Goal: Task Accomplishment & Management: Manage account settings

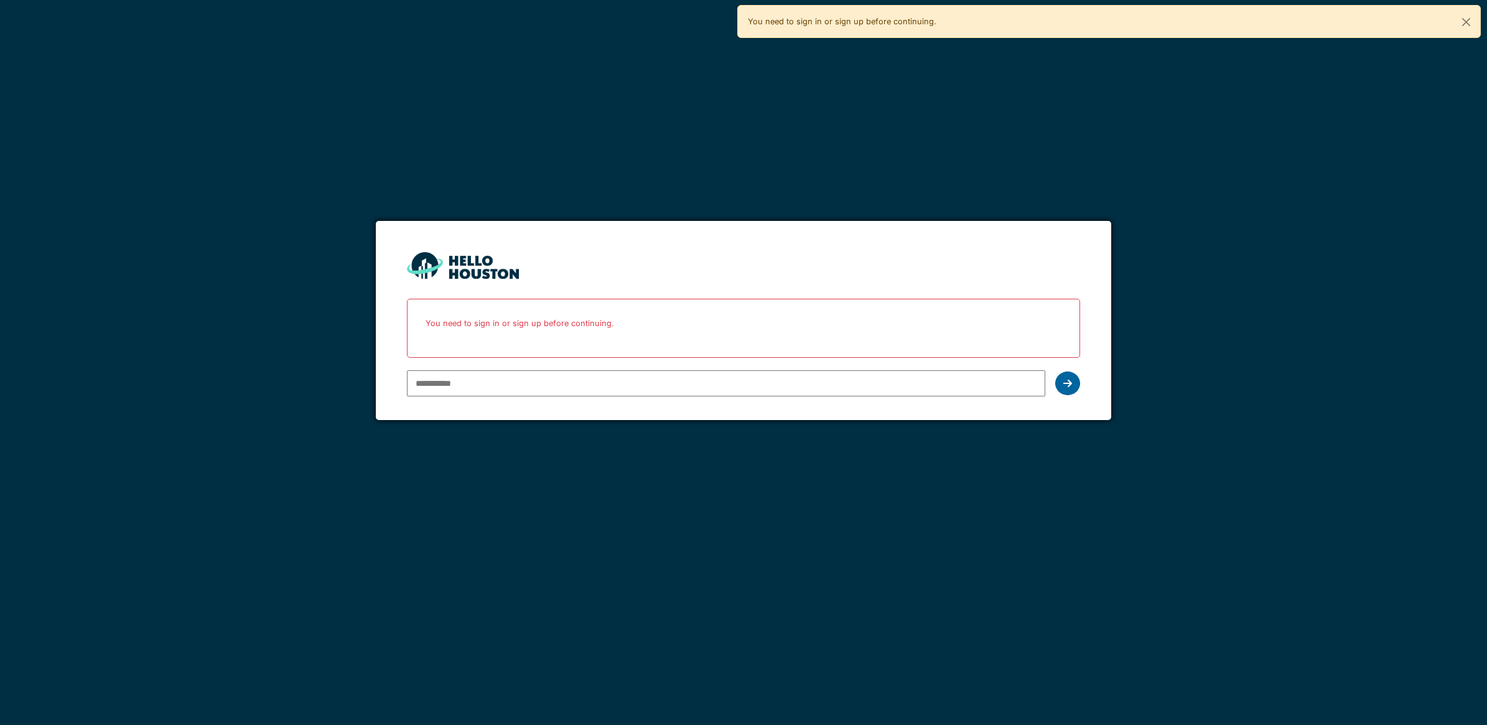
type input "**********"
click at [1068, 376] on div at bounding box center [1067, 383] width 25 height 24
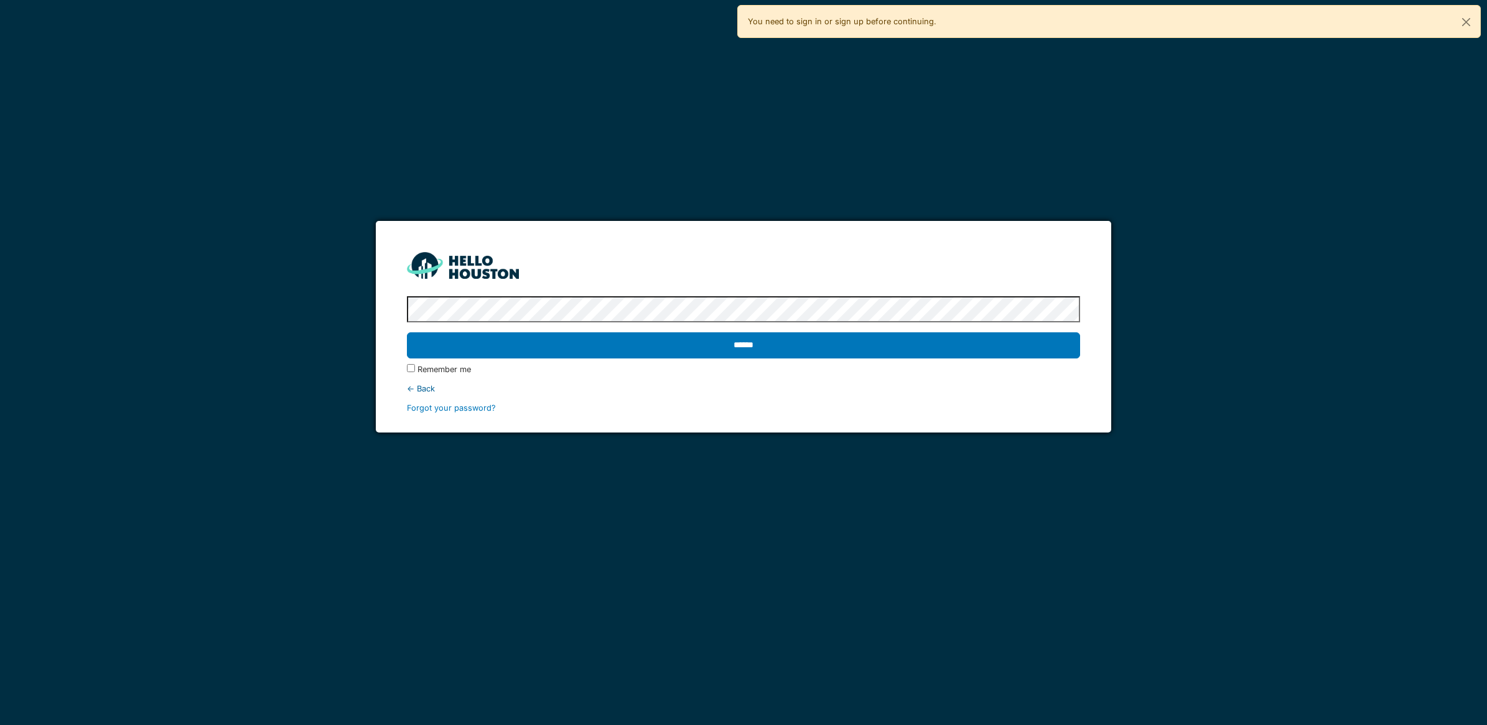
click at [876, 339] on input "******" at bounding box center [743, 345] width 673 height 26
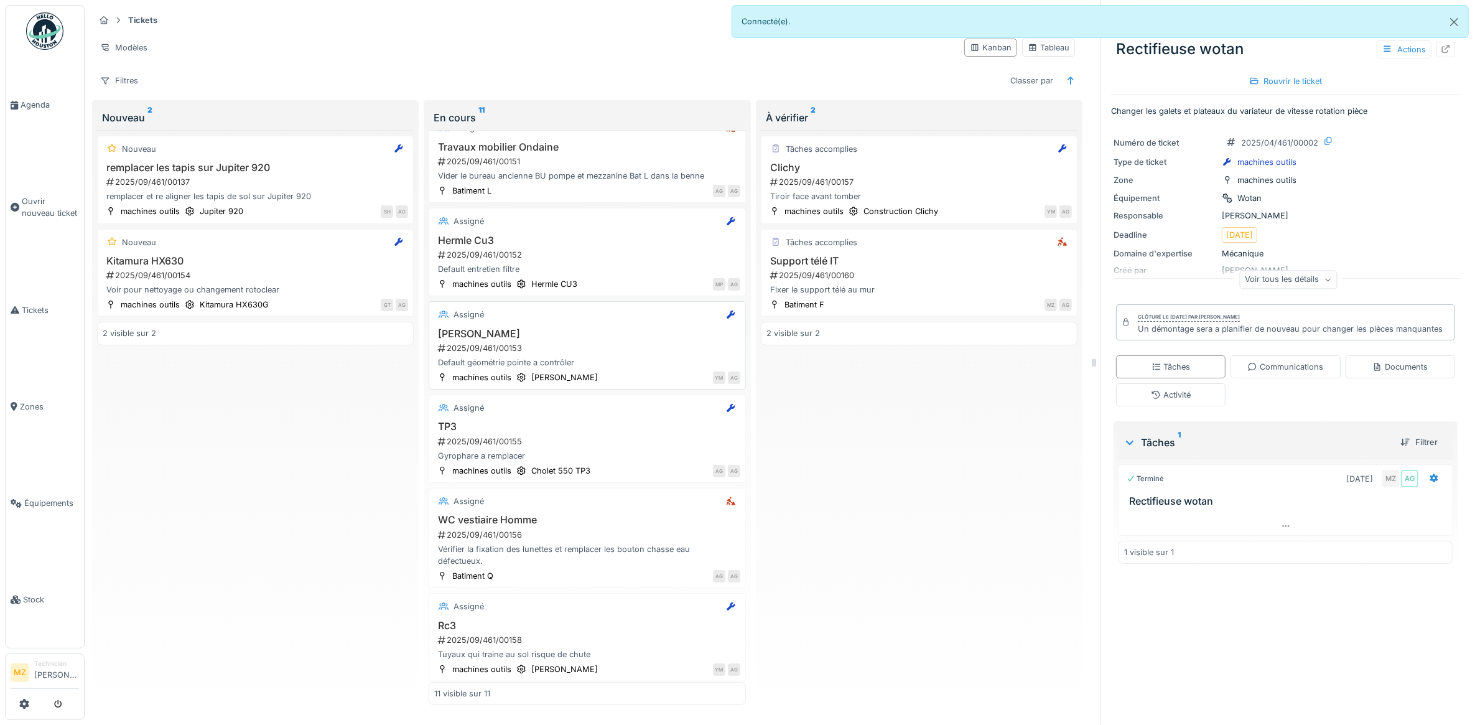
scroll to position [523, 0]
click at [610, 423] on h3 "TP3" at bounding box center [587, 422] width 306 height 12
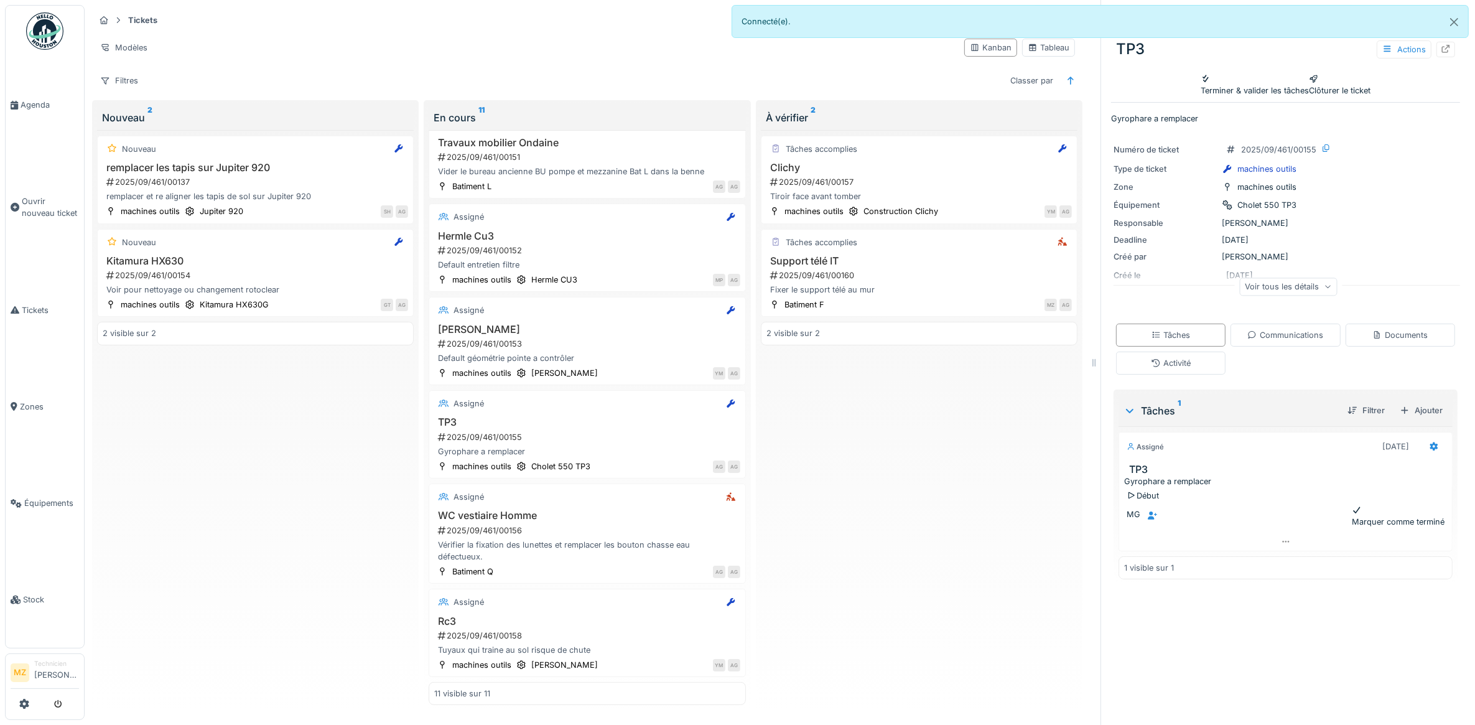
click at [1272, 278] on div "Voir tous les détails" at bounding box center [1288, 287] width 98 height 18
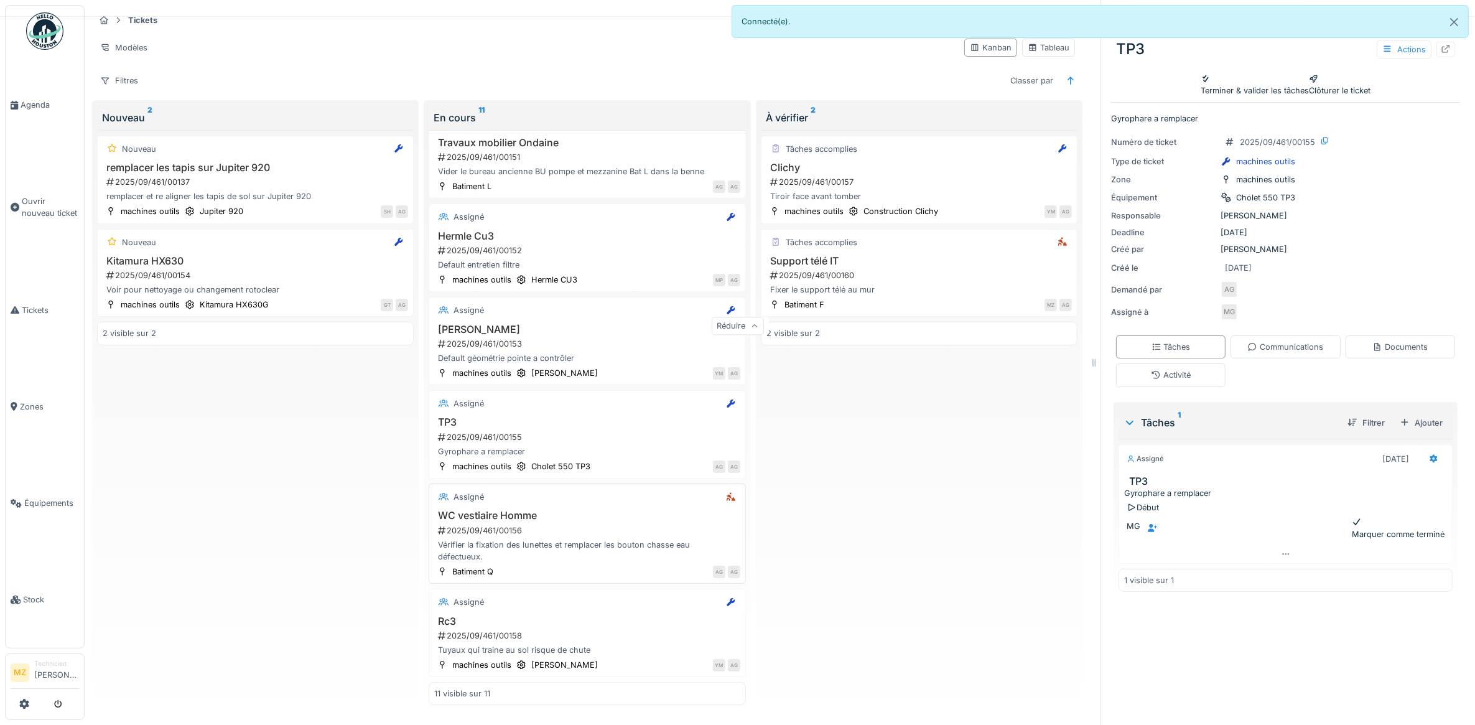
scroll to position [11, 0]
click at [639, 615] on div "Rc3 2025/09/461/00158 Tuyaux qui traine au sol risque de chute" at bounding box center [587, 635] width 306 height 41
click at [1382, 540] on div "Marquer comme terminé" at bounding box center [1398, 528] width 93 height 24
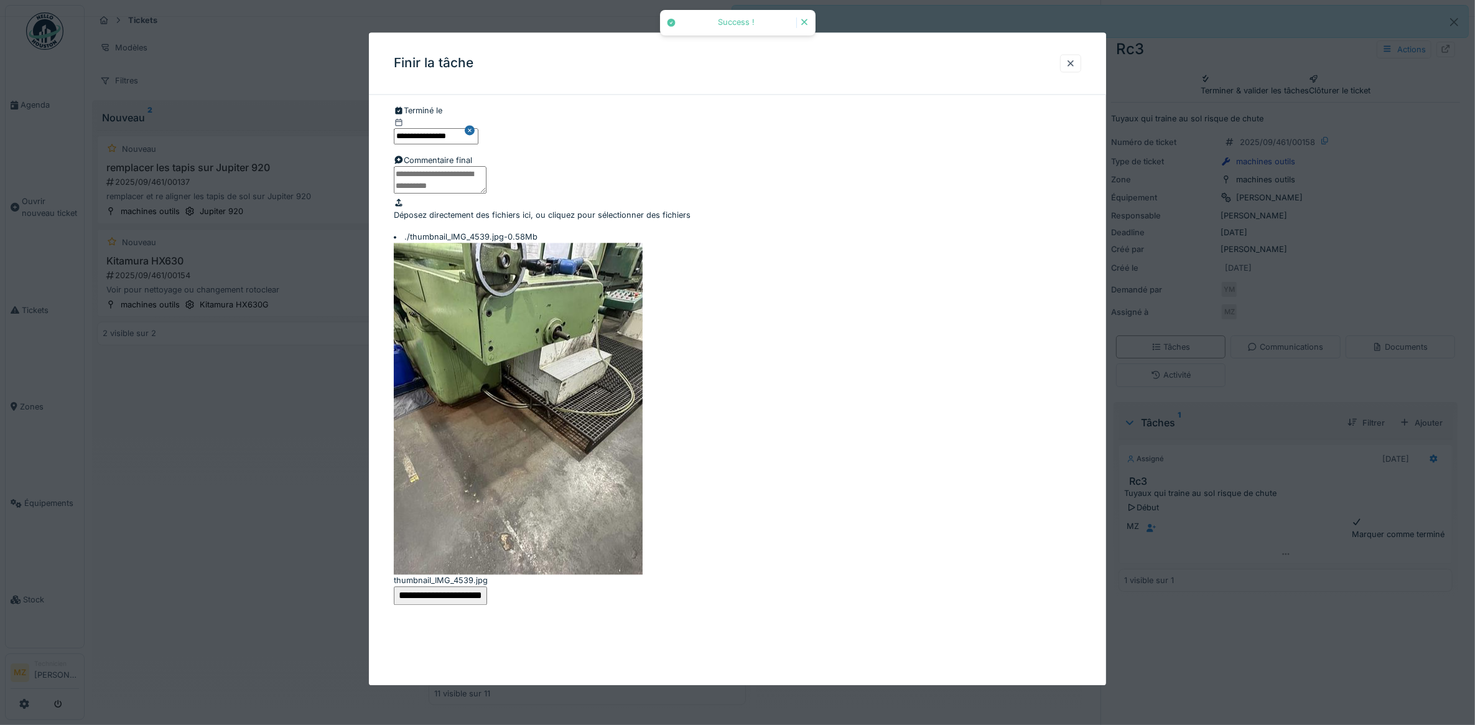
click at [487, 194] on textarea at bounding box center [440, 179] width 93 height 27
type textarea "**********"
click at [487, 586] on input "**********" at bounding box center [440, 595] width 93 height 19
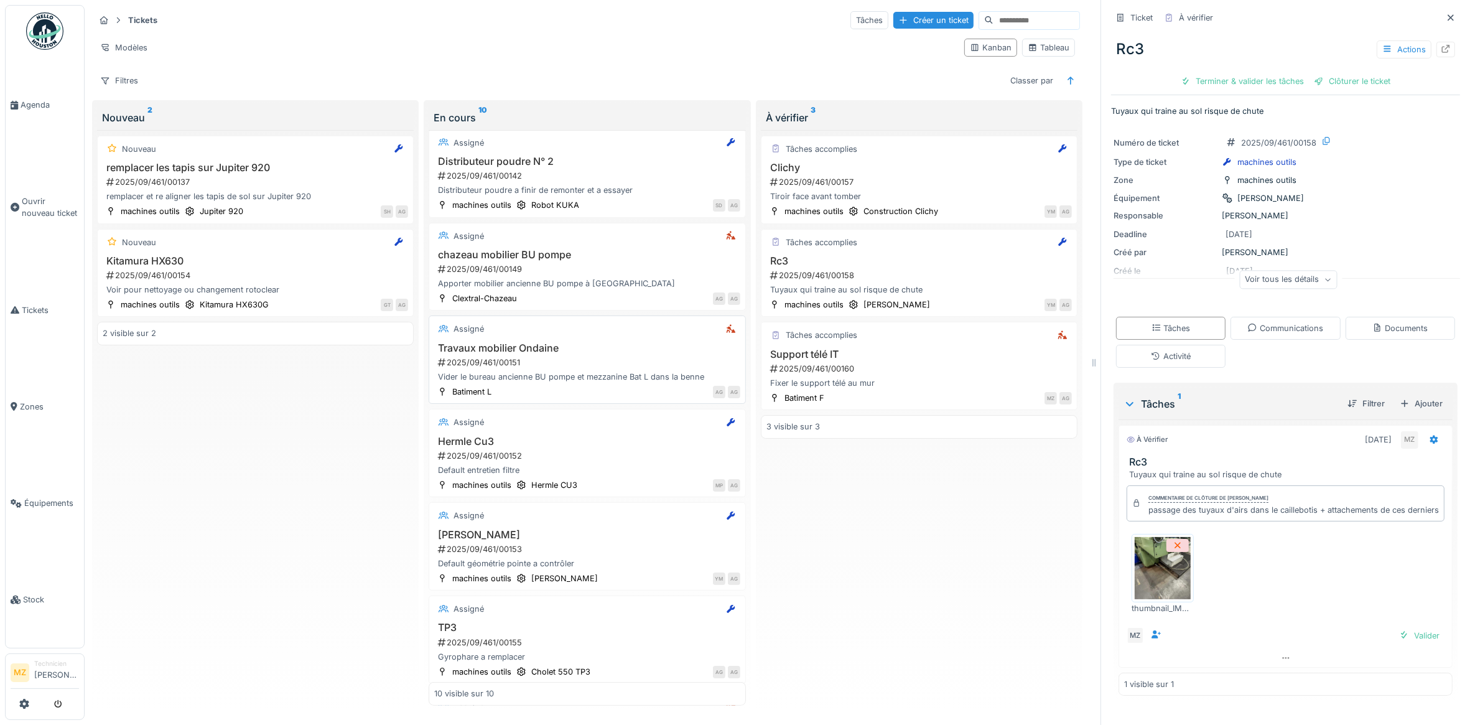
scroll to position [273, 0]
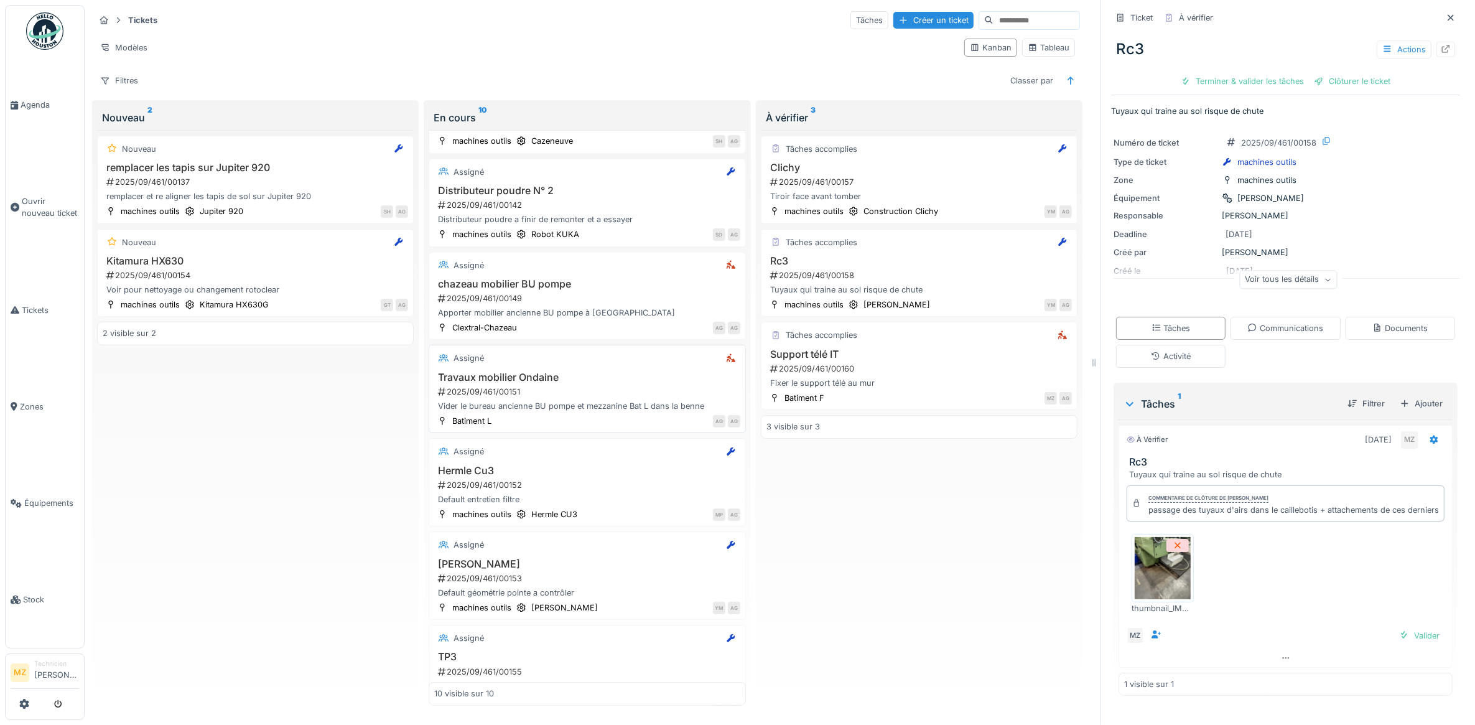
click at [658, 397] on div "2025/09/461/00151" at bounding box center [588, 392] width 303 height 12
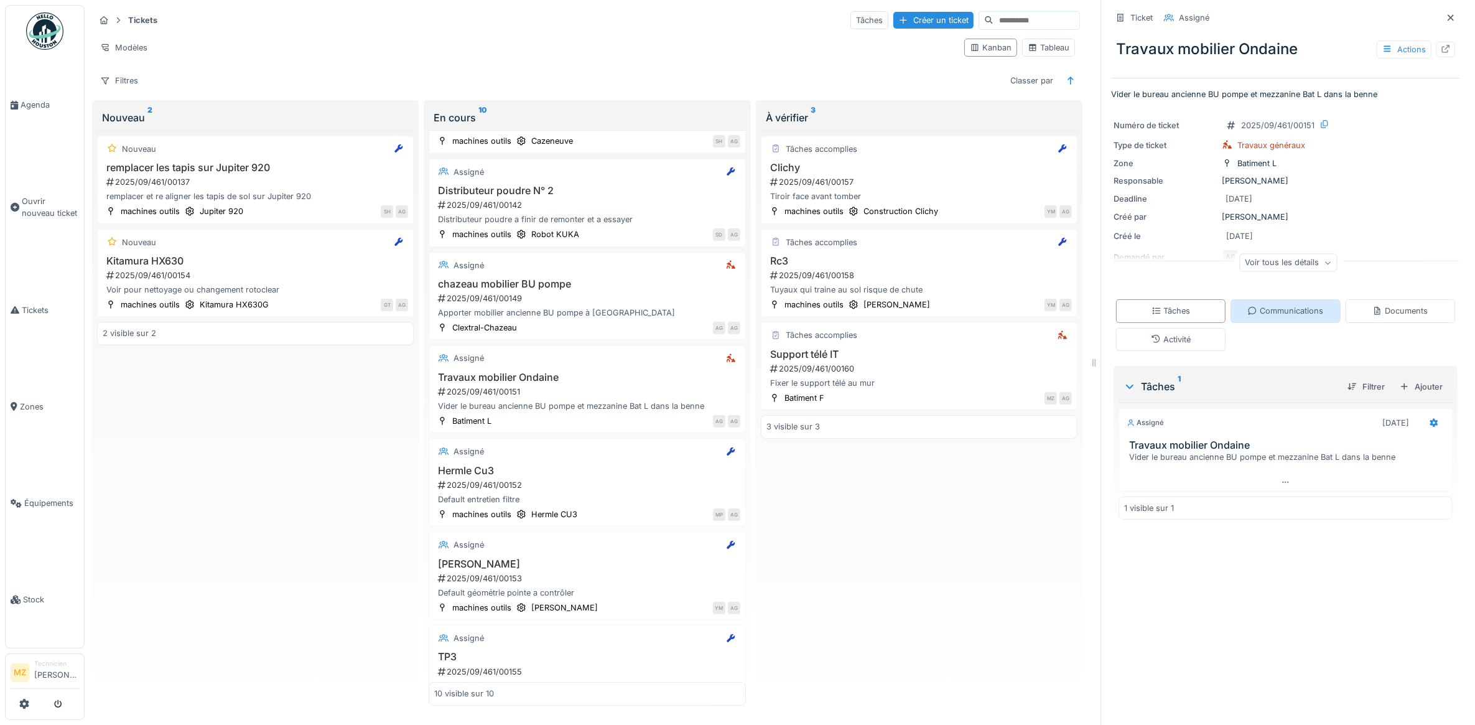
click at [1274, 308] on div "Communications" at bounding box center [1286, 311] width 76 height 12
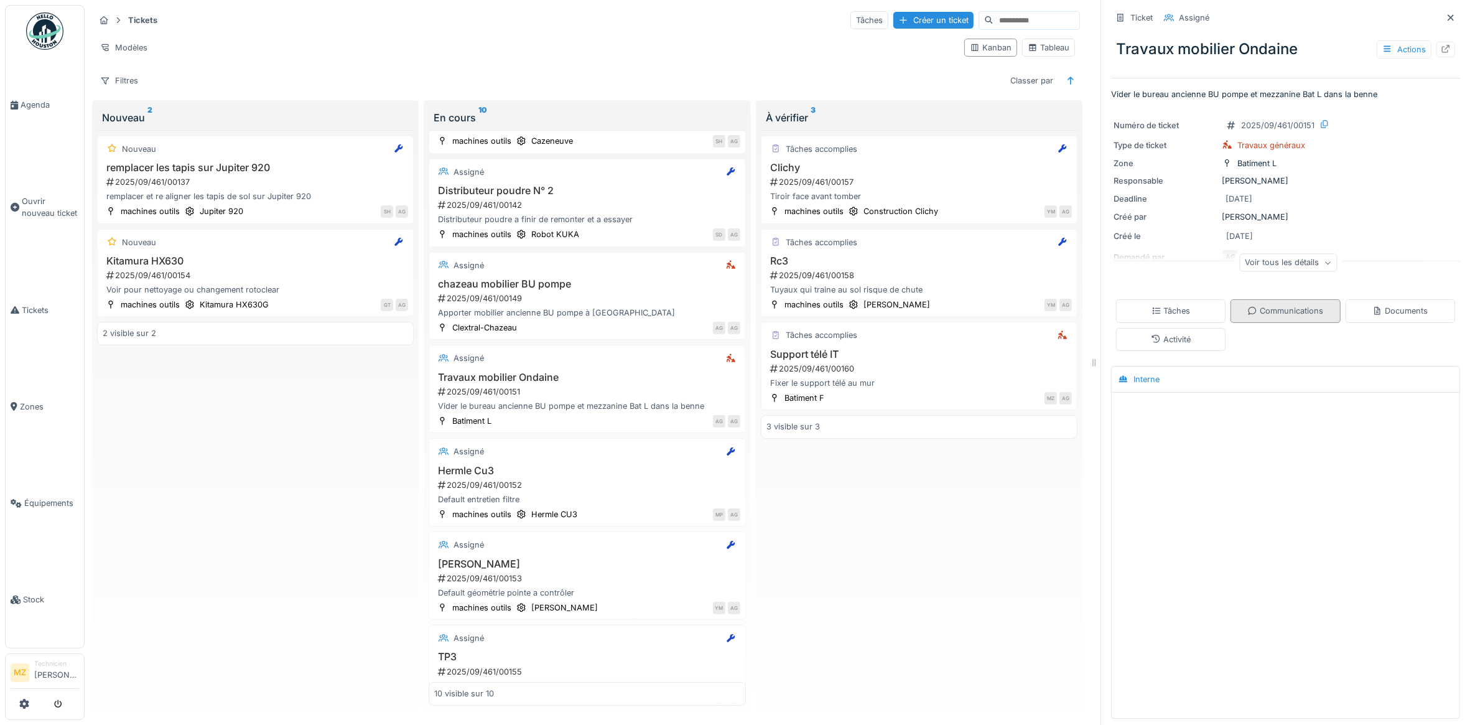
scroll to position [11, 0]
click at [1182, 299] on div "Tâches" at bounding box center [1171, 310] width 110 height 23
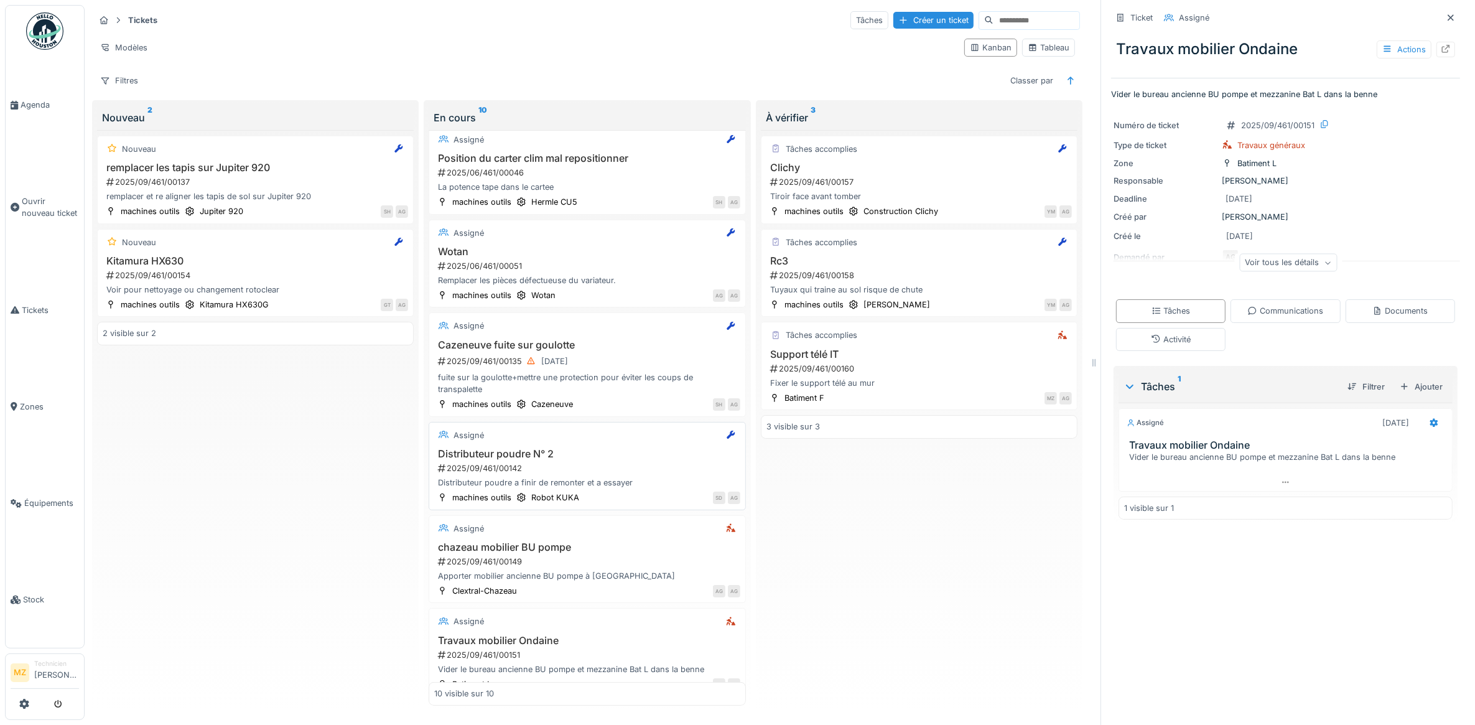
scroll to position [0, 0]
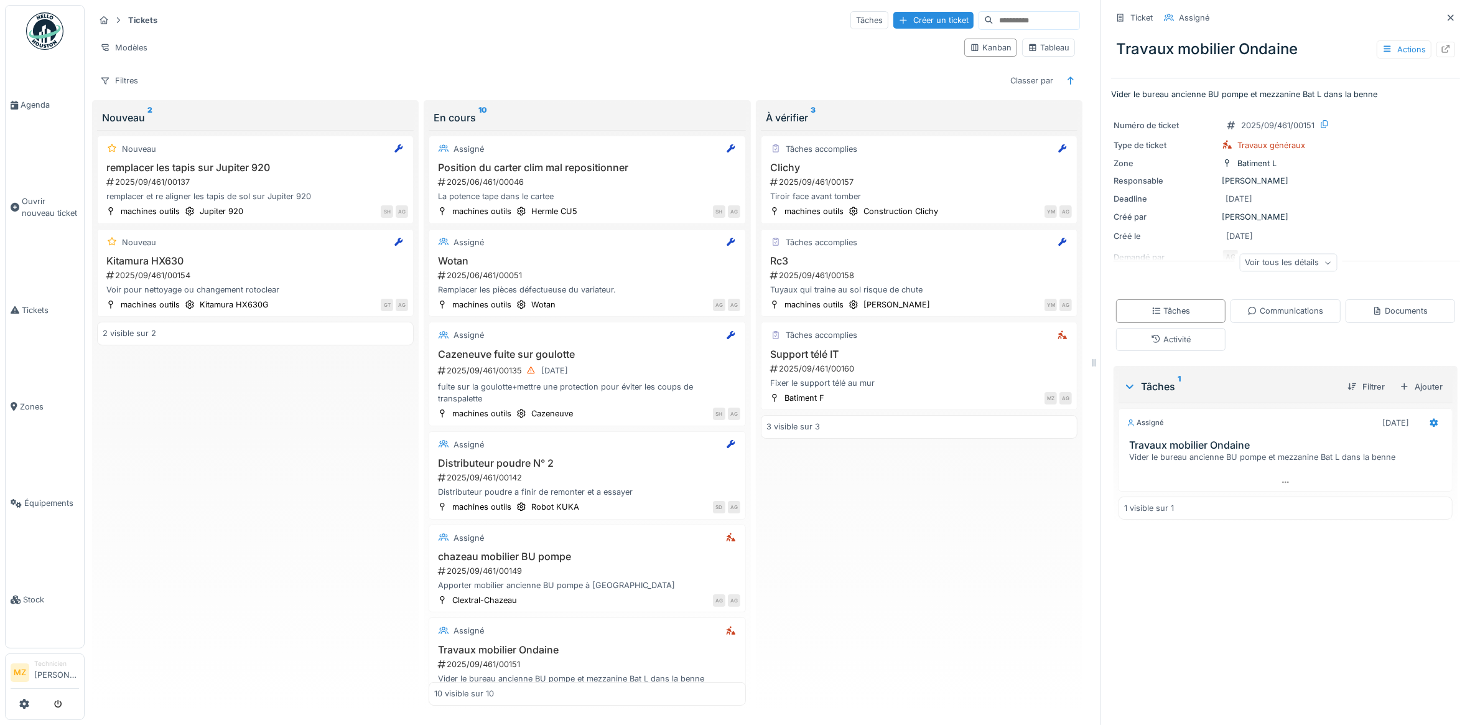
click at [296, 470] on div "Nouveau remplacer les tapis sur Jupiter 920 2025/09/461/00137 remplacer et re a…" at bounding box center [255, 418] width 317 height 576
click at [39, 118] on link "Agenda" at bounding box center [45, 105] width 78 height 96
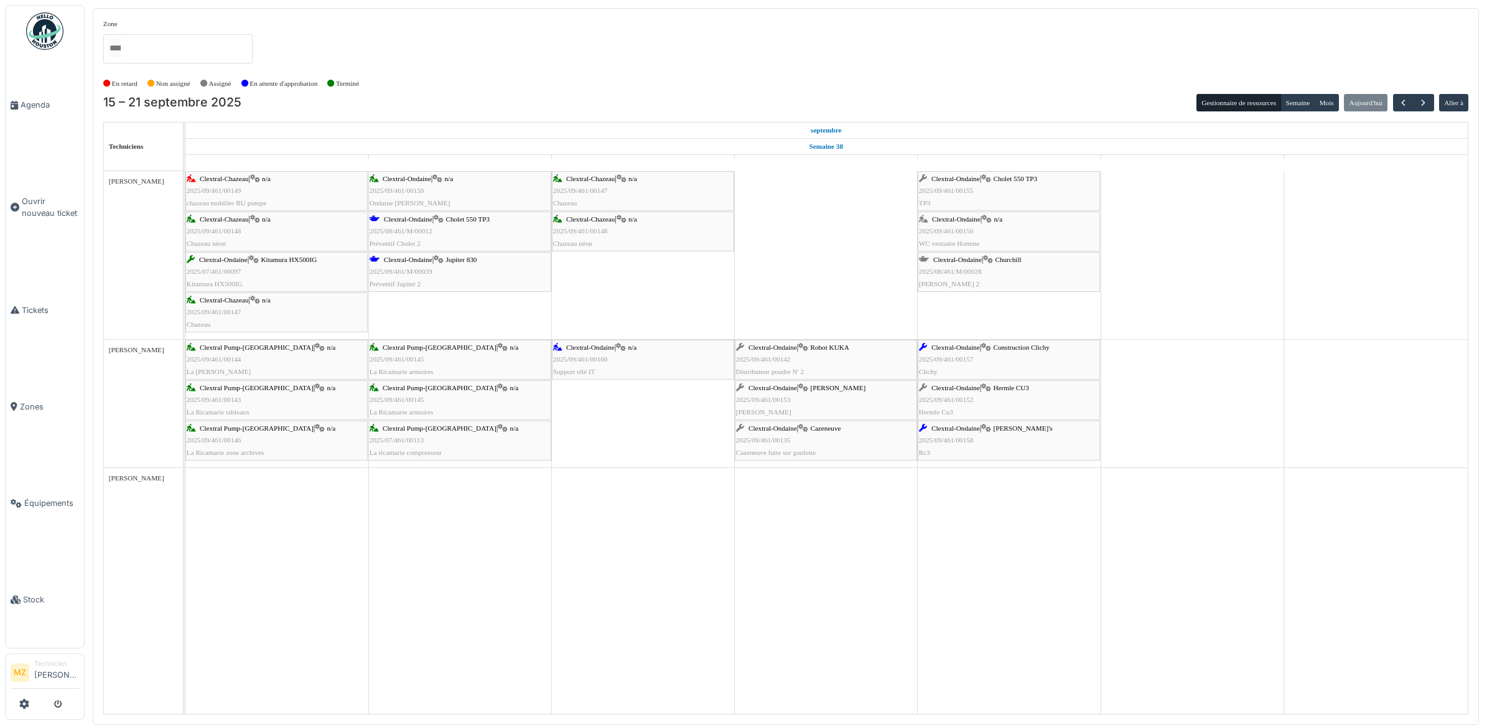
click at [663, 197] on div "Clextral-Chazeau | n/a 2025/09/461/00147 Chazeau" at bounding box center [643, 191] width 180 height 36
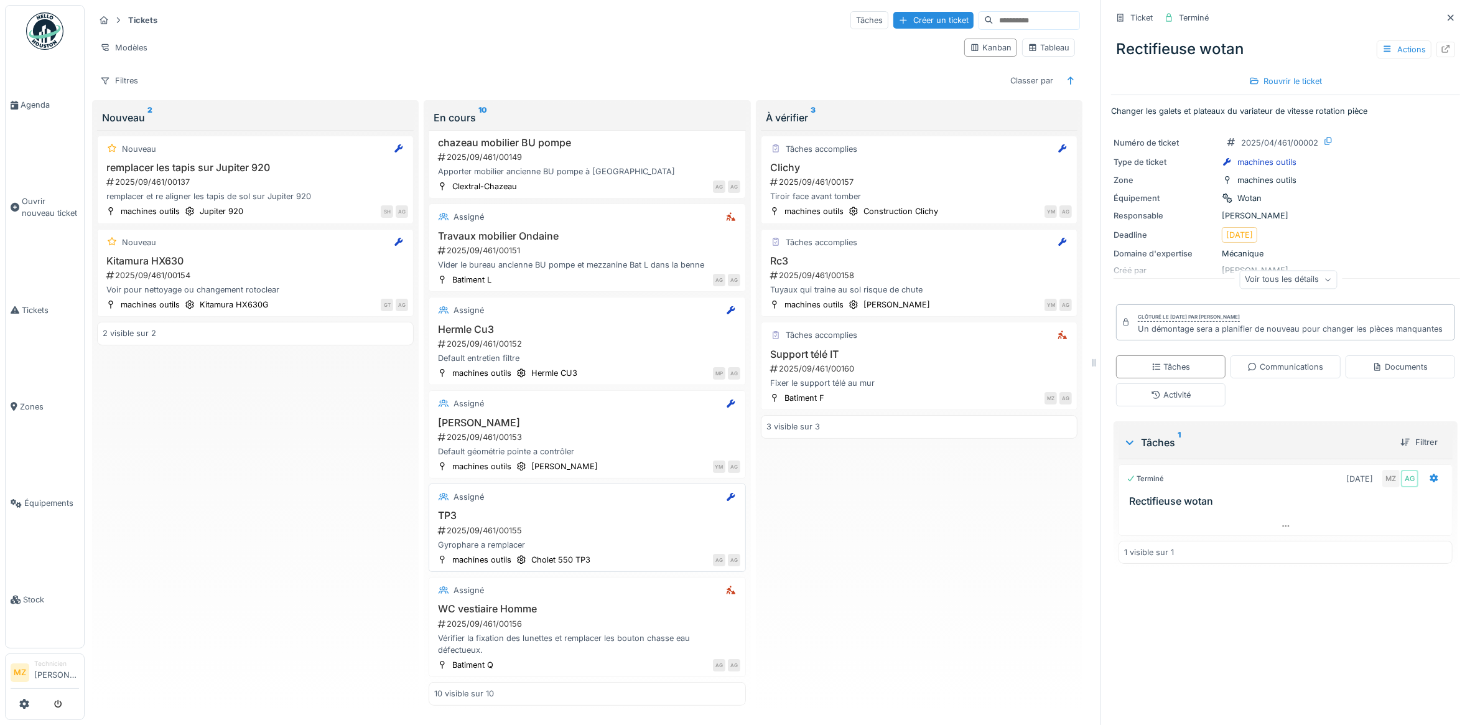
scroll to position [11, 0]
